Goal: Information Seeking & Learning: Learn about a topic

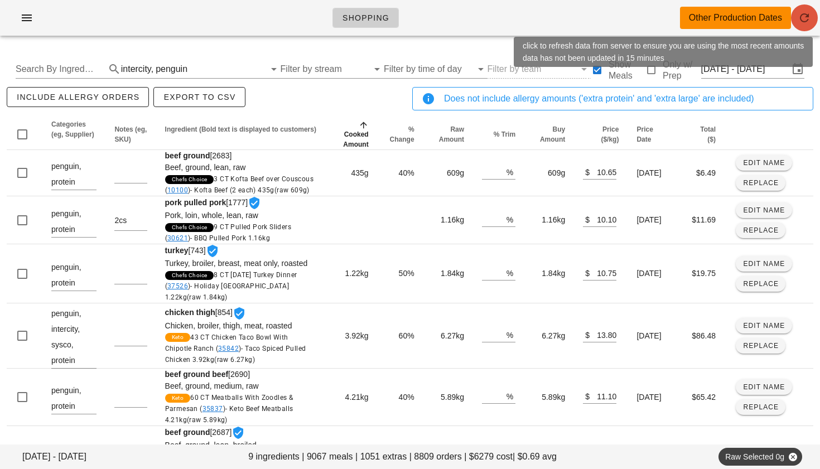
click at [801, 16] on icon "button" at bounding box center [804, 17] width 13 height 13
click at [805, 16] on icon "button" at bounding box center [804, 17] width 13 height 13
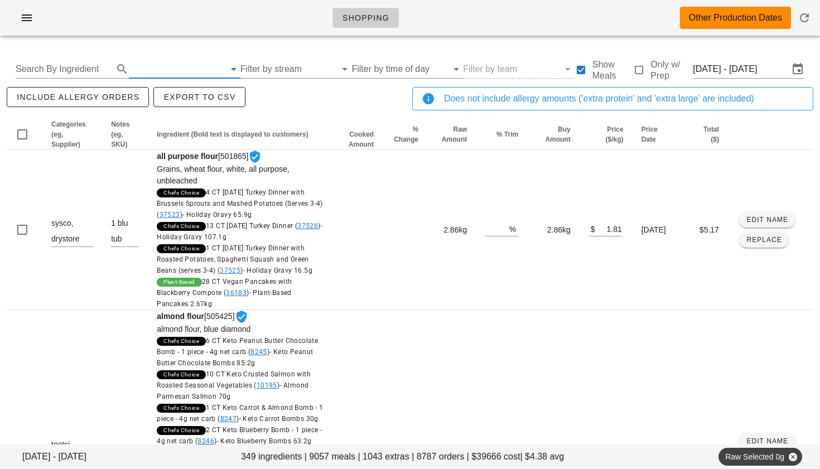
click at [175, 72] on input "text" at bounding box center [177, 69] width 96 height 18
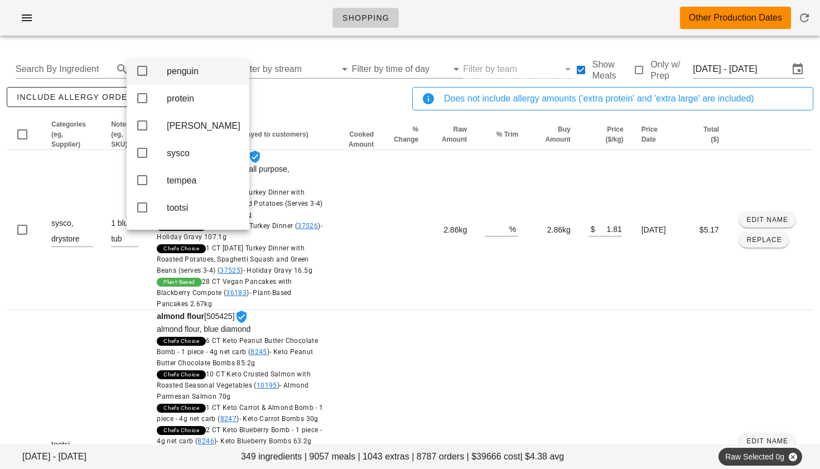
scroll to position [306, 0]
click at [140, 80] on icon at bounding box center [142, 72] width 13 height 13
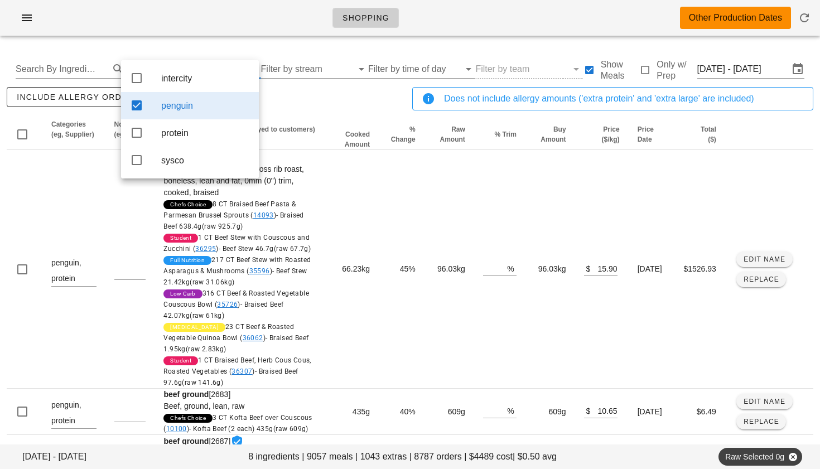
scroll to position [0, 0]
click at [139, 78] on icon at bounding box center [136, 77] width 13 height 13
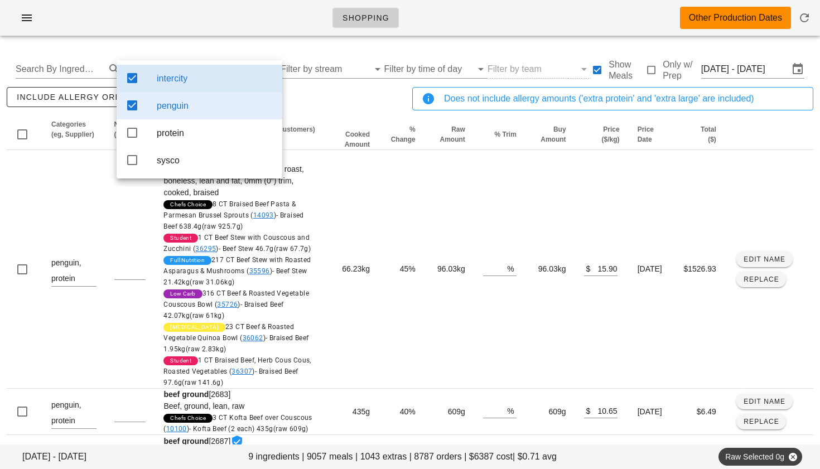
click at [330, 104] on div "include allergy orders Export to CSV" at bounding box center [207, 103] width 406 height 37
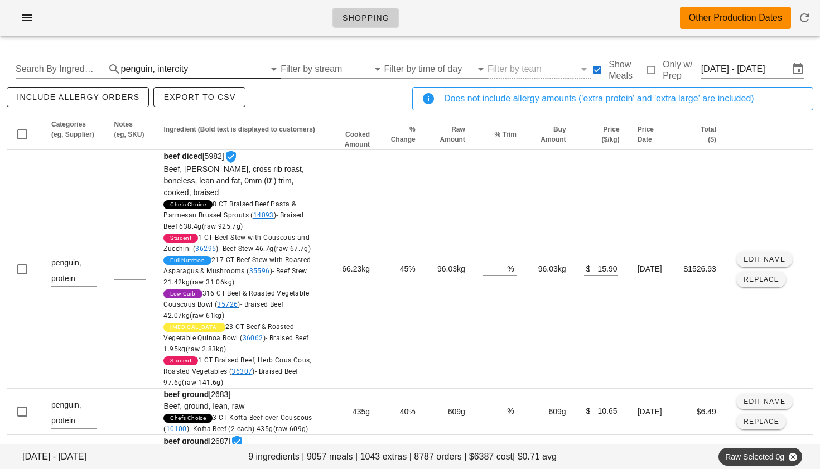
click at [183, 66] on div "intercity" at bounding box center [172, 69] width 31 height 10
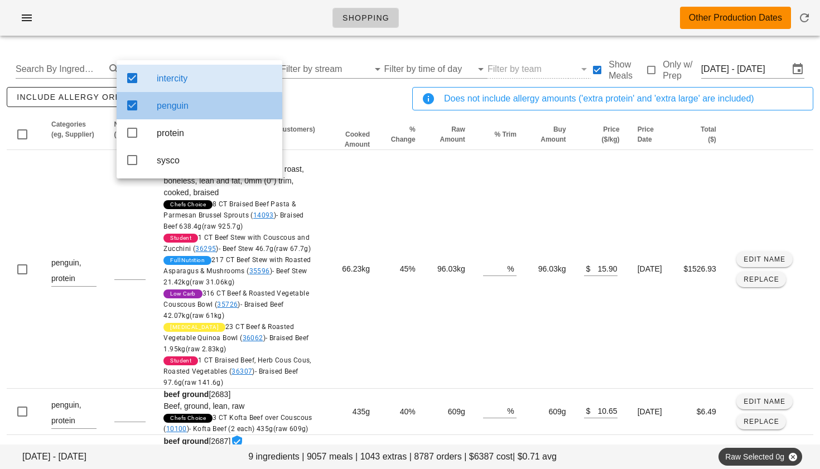
click at [135, 106] on icon at bounding box center [132, 105] width 13 height 13
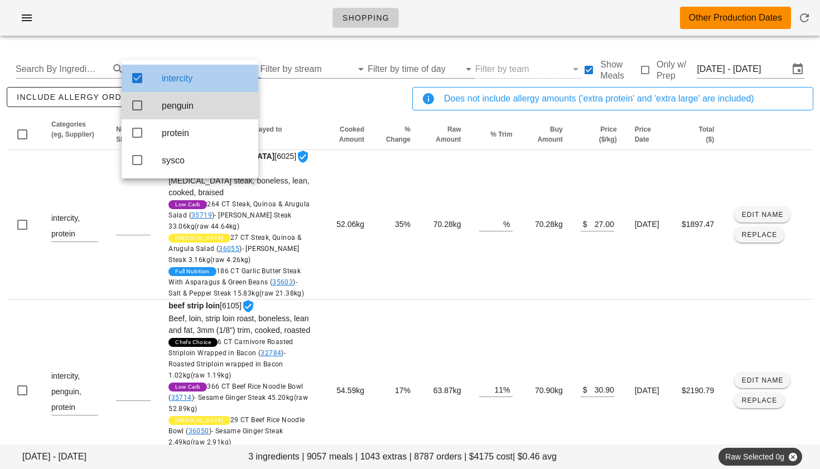
click at [137, 78] on icon at bounding box center [137, 77] width 13 height 13
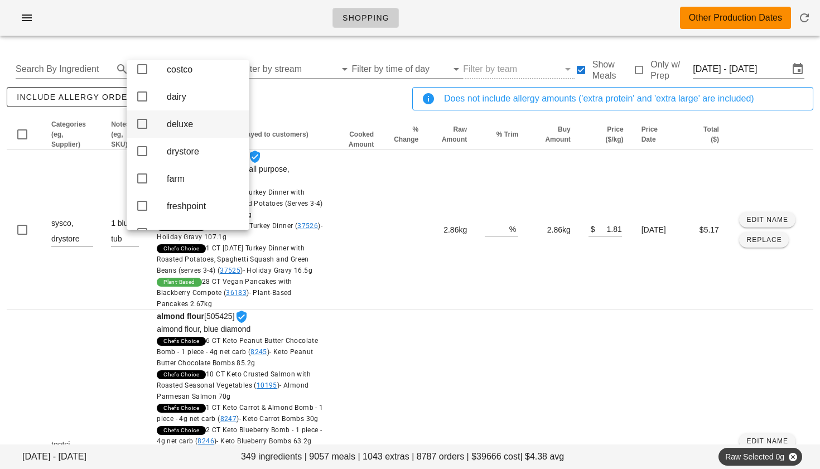
scroll to position [41, 0]
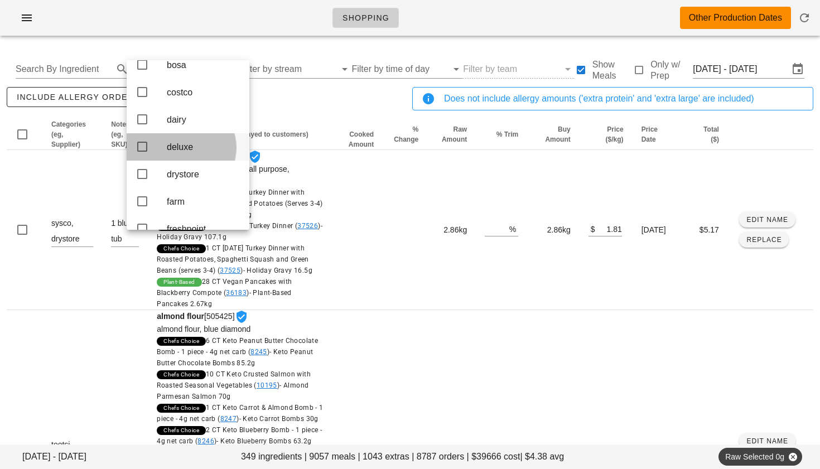
click at [143, 153] on icon at bounding box center [142, 146] width 13 height 13
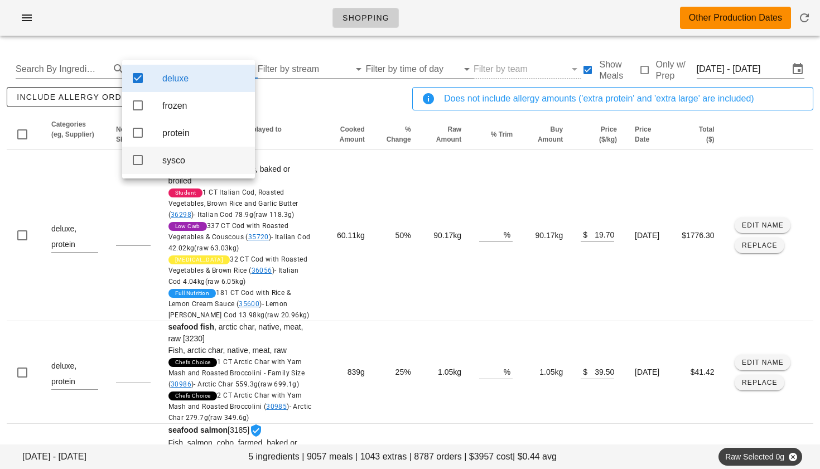
scroll to position [0, 0]
click at [301, 129] on th "Ingredient (Bold text is displayed to customers)" at bounding box center [241, 134] width 162 height 31
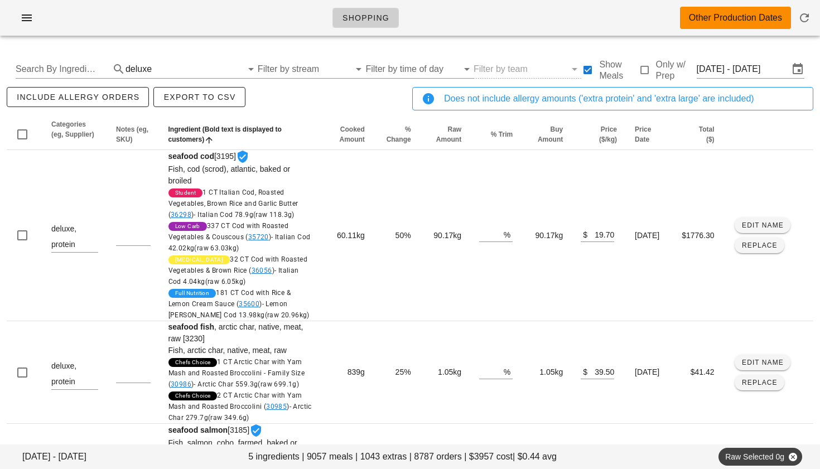
click at [585, 20] on div "Shopping Other Production Dates" at bounding box center [410, 18] width 820 height 36
click at [133, 71] on div "deluxe" at bounding box center [139, 69] width 26 height 10
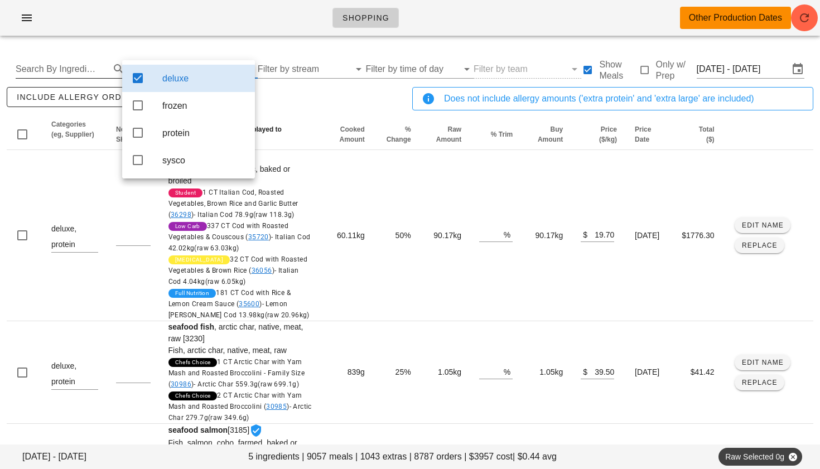
drag, startPoint x: 143, startPoint y: 80, endPoint x: 80, endPoint y: 69, distance: 63.5
click at [143, 80] on icon at bounding box center [137, 77] width 13 height 13
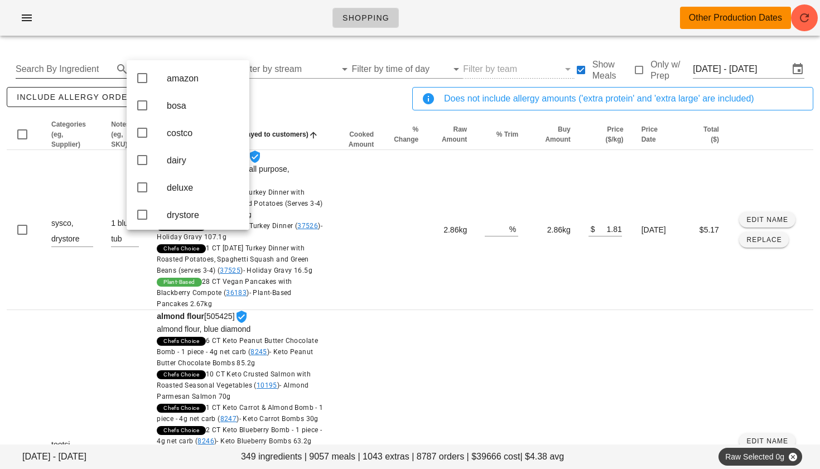
click at [81, 67] on input "Search By Ingredient" at bounding box center [63, 69] width 95 height 18
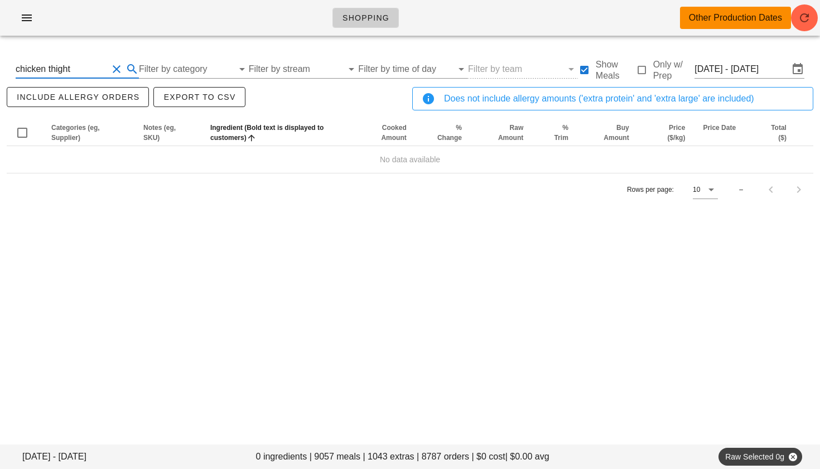
click at [84, 71] on input "chicken thight" at bounding box center [62, 69] width 92 height 18
type input "chicken thigh"
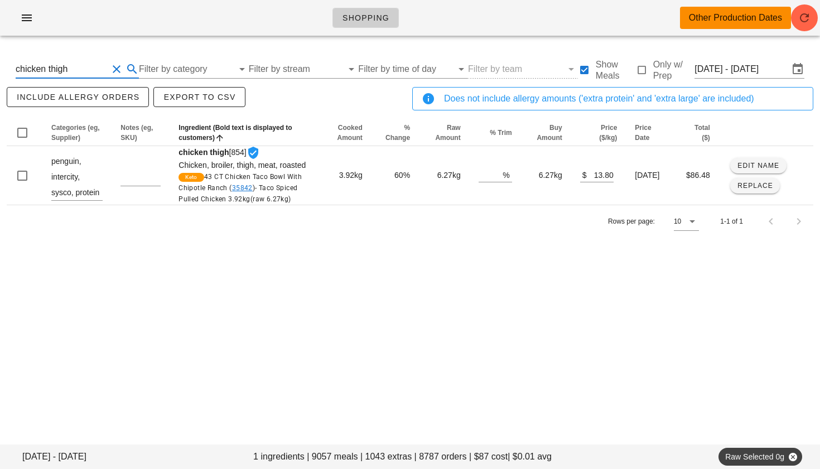
click at [116, 67] on button "Clear Search By Ingredient" at bounding box center [116, 69] width 13 height 13
type input "pork"
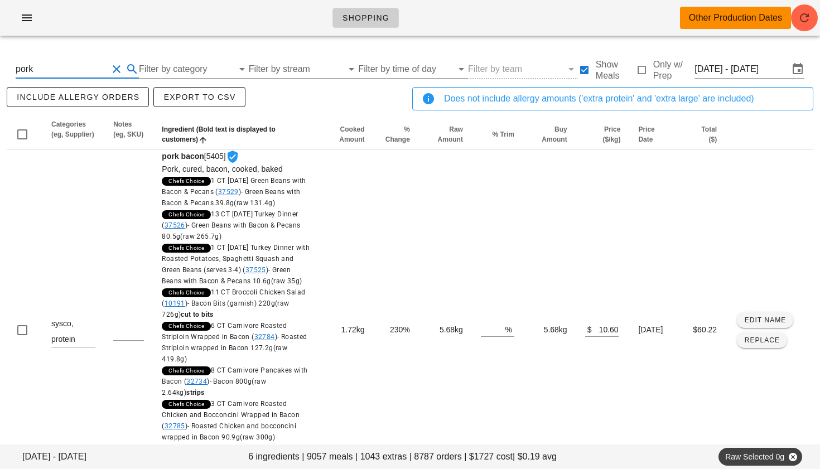
click at [117, 72] on button "Clear Search By Ingredient" at bounding box center [116, 69] width 13 height 13
click at [160, 73] on input "Filter by category" at bounding box center [177, 69] width 96 height 18
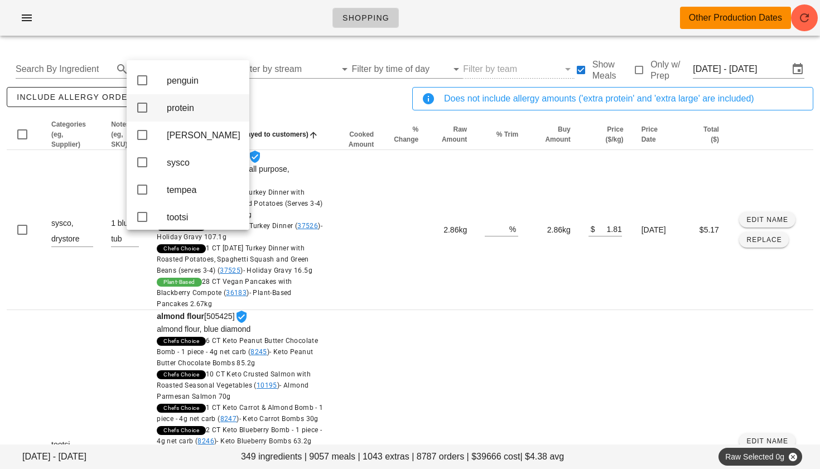
scroll to position [300, 0]
click at [145, 85] on icon at bounding box center [142, 78] width 13 height 13
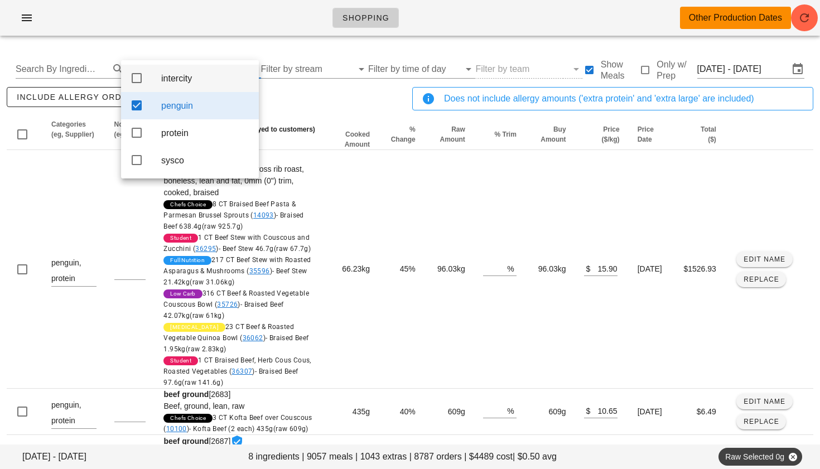
scroll to position [0, 0]
click at [138, 84] on icon at bounding box center [136, 77] width 13 height 13
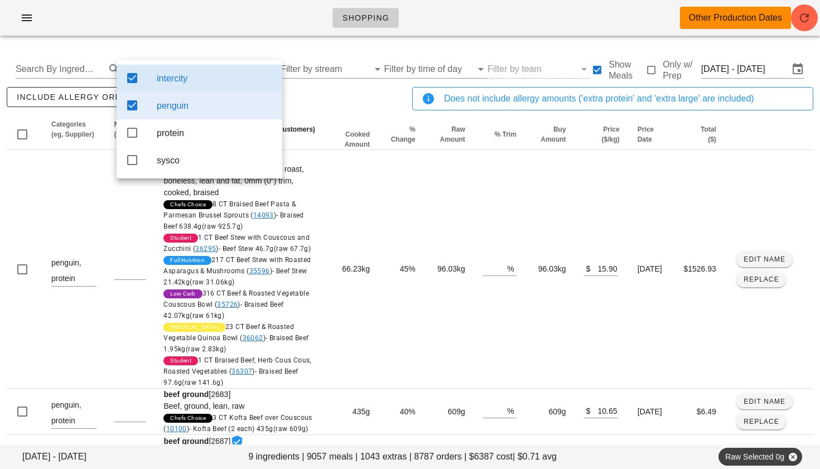
click at [306, 104] on div "include allergy orders Export to CSV" at bounding box center [207, 103] width 406 height 37
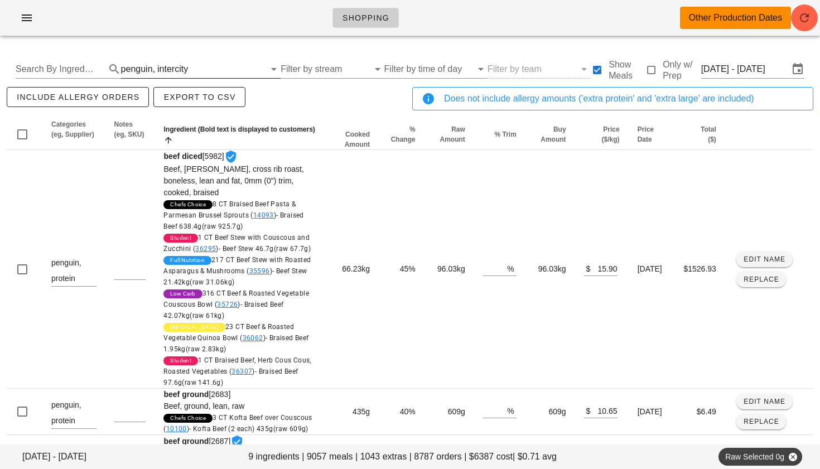
click at [147, 70] on div "penguin," at bounding box center [138, 69] width 34 height 10
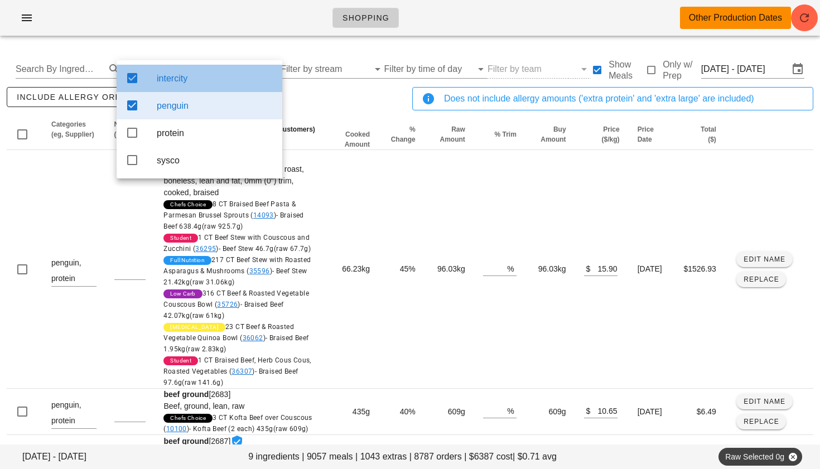
click at [136, 77] on icon at bounding box center [132, 77] width 13 height 13
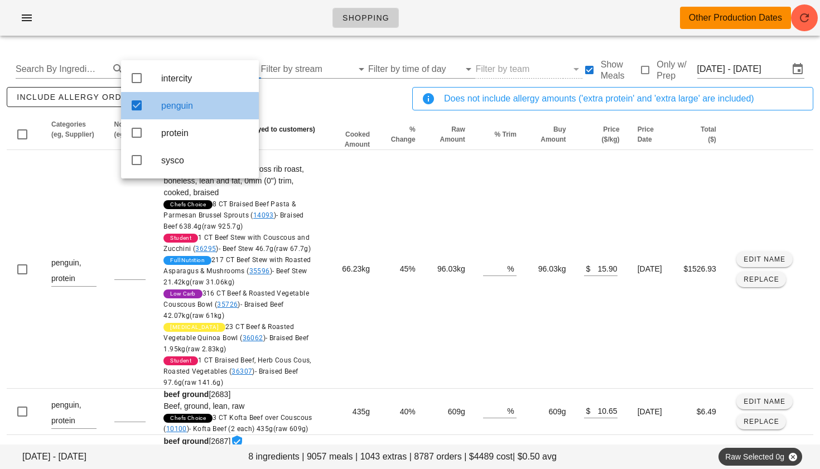
click at [136, 106] on icon at bounding box center [136, 105] width 13 height 13
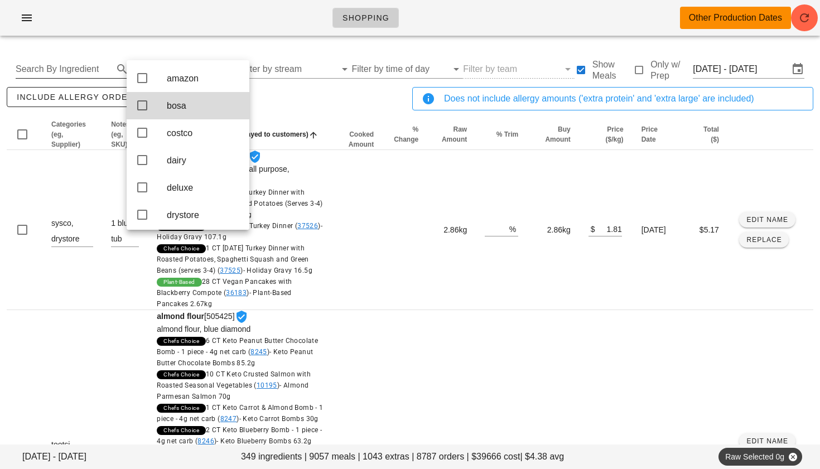
click at [76, 73] on input "Search By Ingredient" at bounding box center [63, 69] width 95 height 18
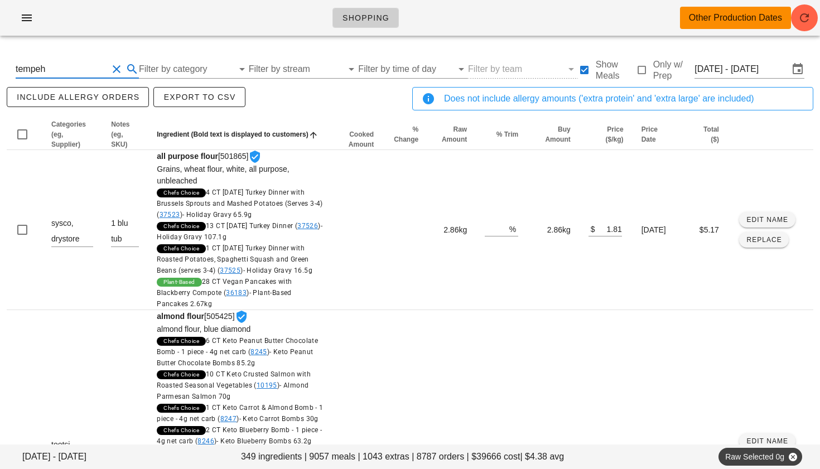
type input "tempeh"
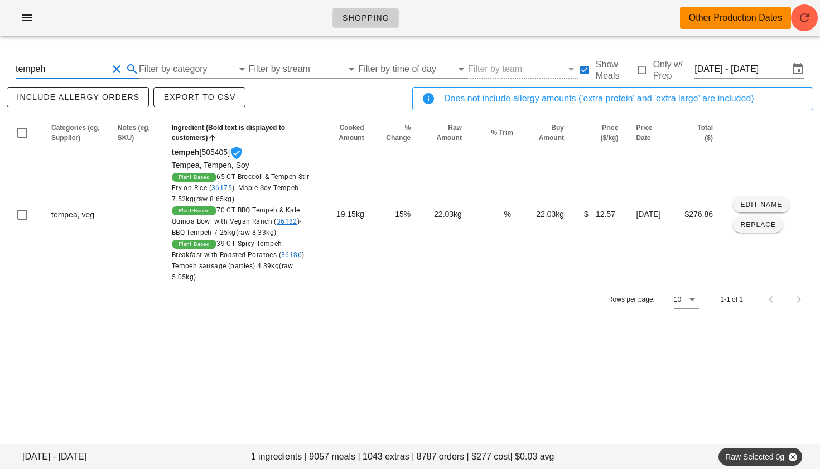
click at [113, 70] on button "Clear Search By Ingredient" at bounding box center [116, 69] width 13 height 13
